Goal: Navigation & Orientation: Find specific page/section

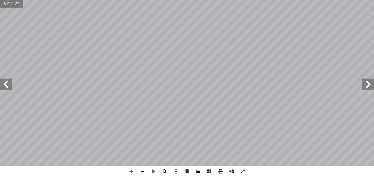
click at [143, 170] on span at bounding box center [142, 171] width 11 height 11
click at [131, 168] on span at bounding box center [131, 171] width 11 height 11
click at [132, 173] on span at bounding box center [131, 171] width 11 height 11
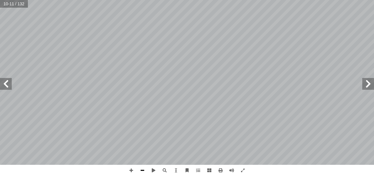
click at [145, 172] on span at bounding box center [142, 169] width 11 height 11
click at [143, 170] on span at bounding box center [142, 169] width 11 height 11
click at [130, 168] on span at bounding box center [131, 169] width 11 height 11
click at [145, 170] on span at bounding box center [142, 169] width 11 height 11
click at [131, 173] on span at bounding box center [131, 169] width 11 height 11
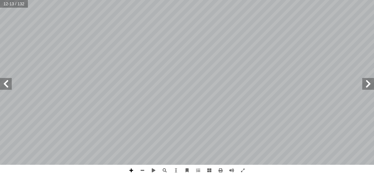
click at [133, 170] on span at bounding box center [131, 169] width 11 height 11
click at [141, 171] on span at bounding box center [142, 169] width 11 height 11
click at [138, 170] on span at bounding box center [142, 169] width 11 height 11
click at [132, 170] on span at bounding box center [131, 169] width 11 height 11
click at [132, 169] on span at bounding box center [131, 169] width 11 height 11
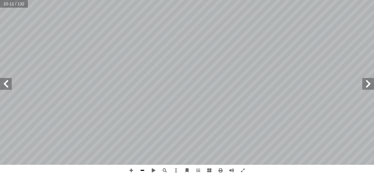
click at [142, 171] on span at bounding box center [142, 169] width 11 height 11
click at [141, 169] on span at bounding box center [142, 169] width 11 height 11
click at [132, 173] on span at bounding box center [130, 171] width 11 height 11
